Goal: Task Accomplishment & Management: Manage account settings

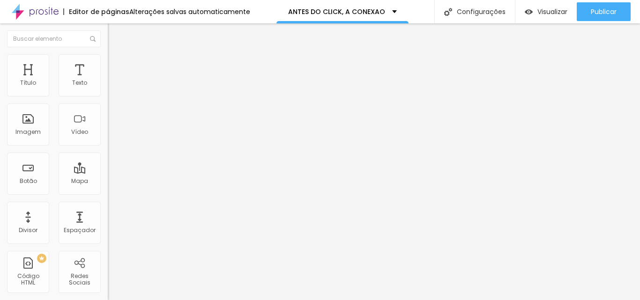
drag, startPoint x: 65, startPoint y: 109, endPoint x: 35, endPoint y: 116, distance: 30.8
click at [108, 80] on div "Trocar imagem" at bounding box center [162, 76] width 108 height 7
click at [108, 81] on span "Trocar imagem" at bounding box center [133, 77] width 51 height 8
drag, startPoint x: 246, startPoint y: 128, endPoint x: 237, endPoint y: 129, distance: 8.9
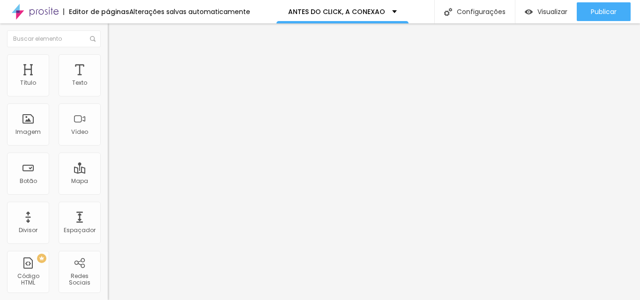
drag, startPoint x: 266, startPoint y: 135, endPoint x: 243, endPoint y: 127, distance: 24.0
